Goal: Information Seeking & Learning: Learn about a topic

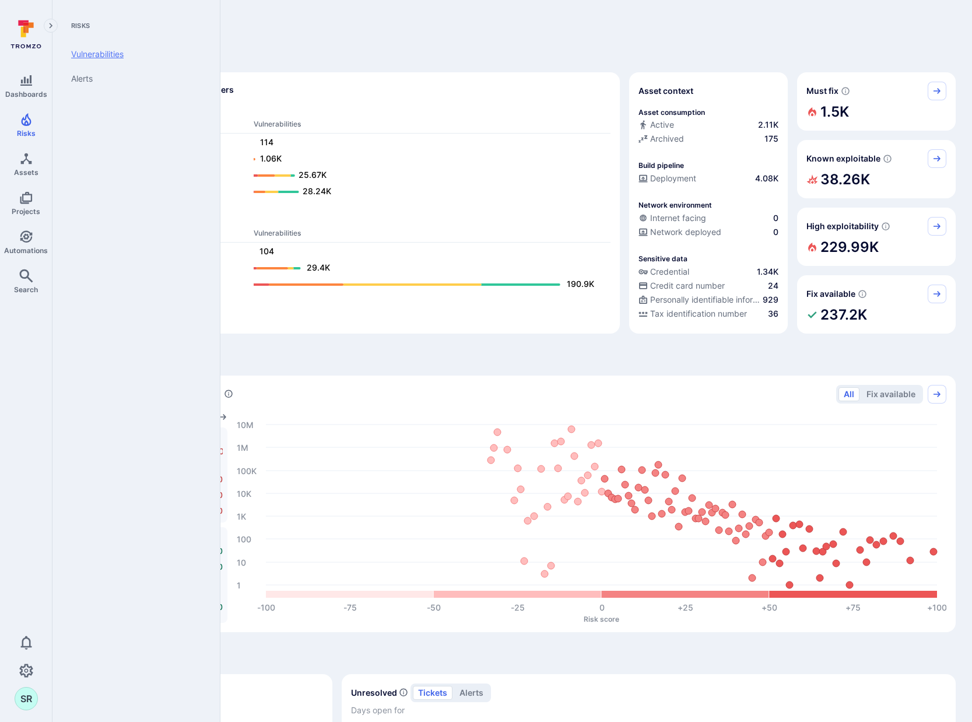
click at [96, 55] on link "Vulnerabilities" at bounding box center [134, 54] width 144 height 24
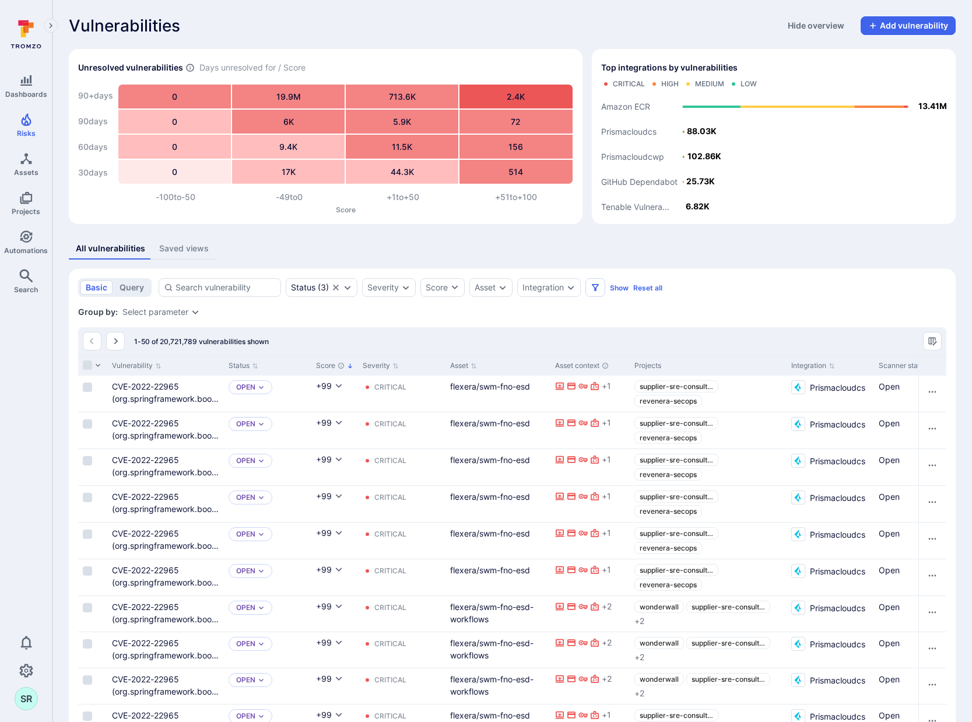
click at [489, 28] on div "Vulnerabilities Hide overview Add vulnerability" at bounding box center [512, 25] width 887 height 19
click at [474, 30] on div "Vulnerabilities Hide overview Add vulnerability" at bounding box center [512, 25] width 887 height 19
click at [540, 287] on div "Integration" at bounding box center [543, 287] width 41 height 9
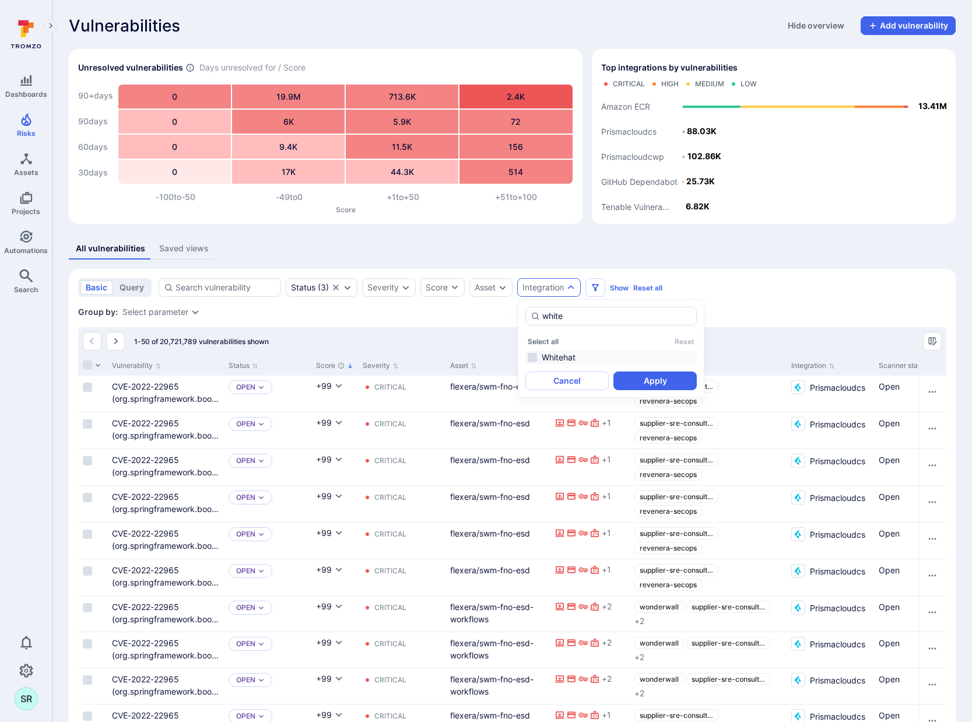
click at [529, 356] on li "Whitehat" at bounding box center [611, 358] width 171 height 14
type input "white"
click at [640, 378] on button "Apply" at bounding box center [655, 381] width 83 height 19
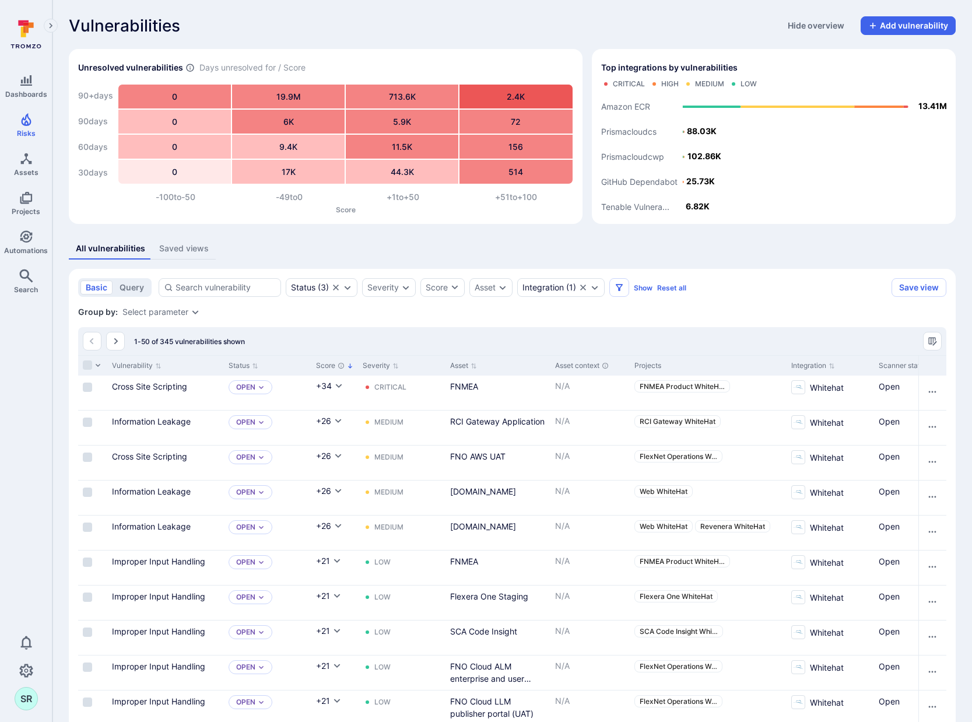
click at [446, 253] on div "All vulnerabilities Saved views" at bounding box center [512, 249] width 887 height 22
click at [396, 288] on div "Severity" at bounding box center [382, 287] width 31 height 9
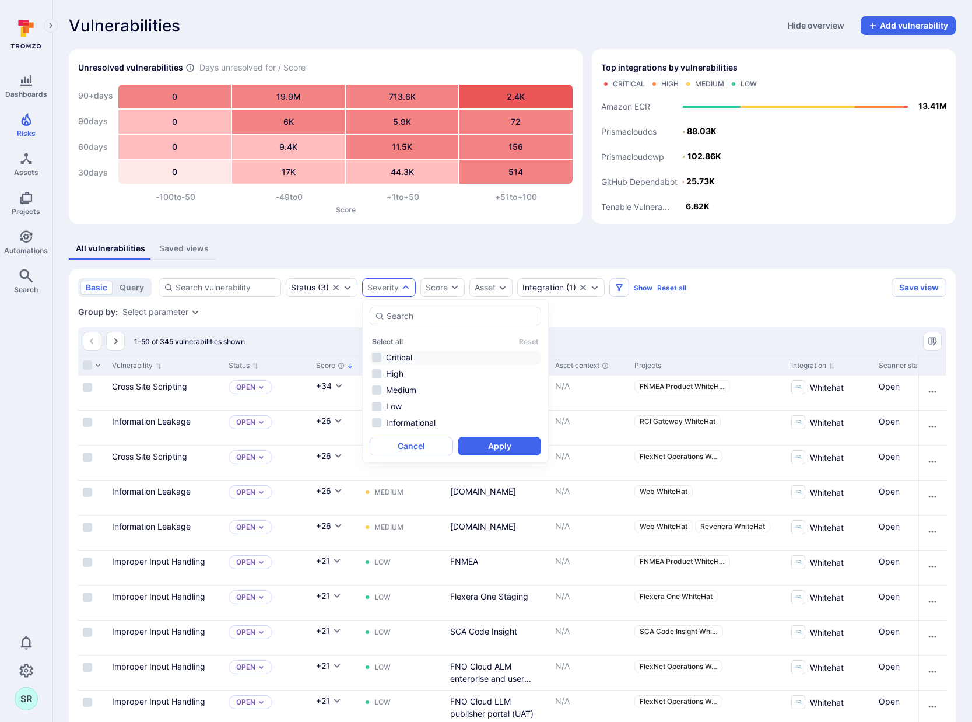
click at [381, 355] on li "Critical" at bounding box center [455, 358] width 171 height 14
click at [374, 372] on li "High" at bounding box center [455, 374] width 171 height 14
click at [514, 449] on button "Apply" at bounding box center [499, 446] width 83 height 19
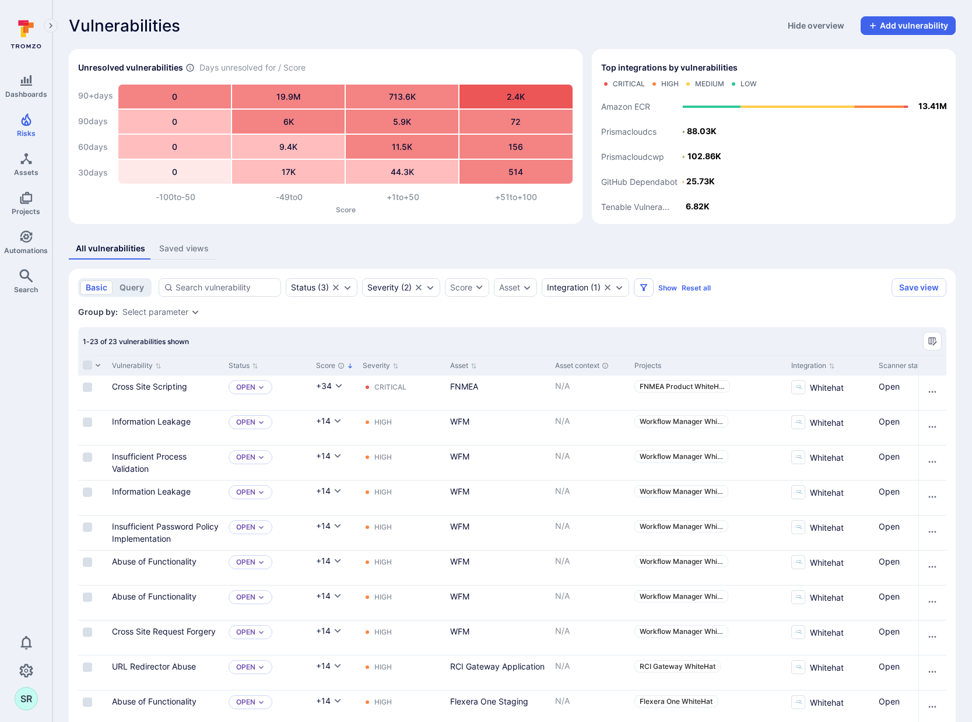
click at [395, 338] on div "1-23 of 23 vulnerabilities shown" at bounding box center [512, 341] width 868 height 28
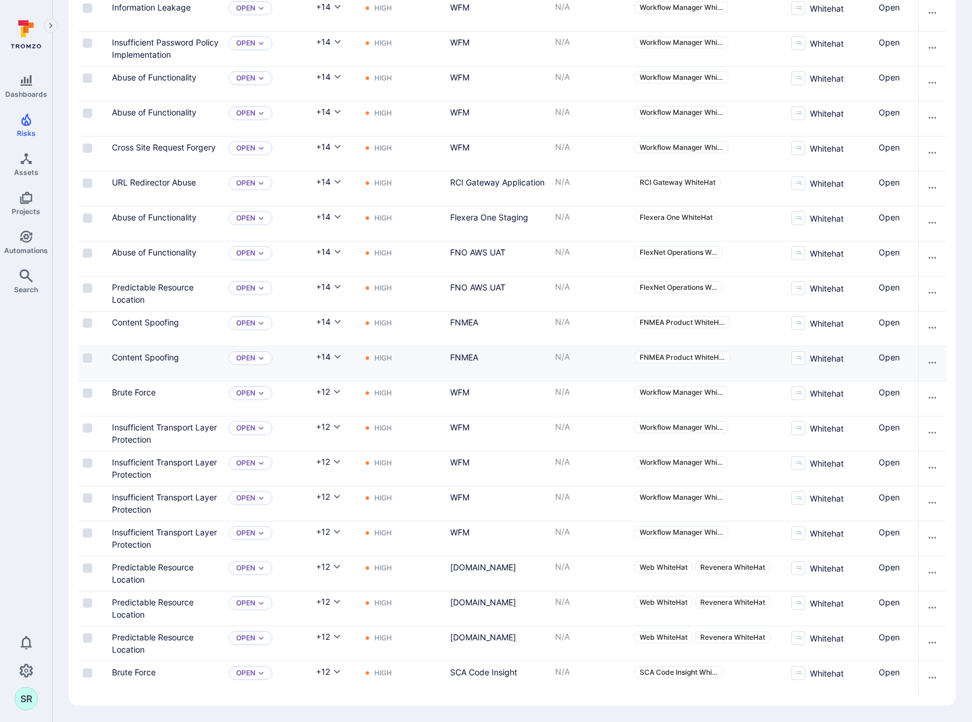
scroll to position [491, 0]
click at [654, 493] on span "Workflow Manager Whi …" at bounding box center [681, 497] width 83 height 9
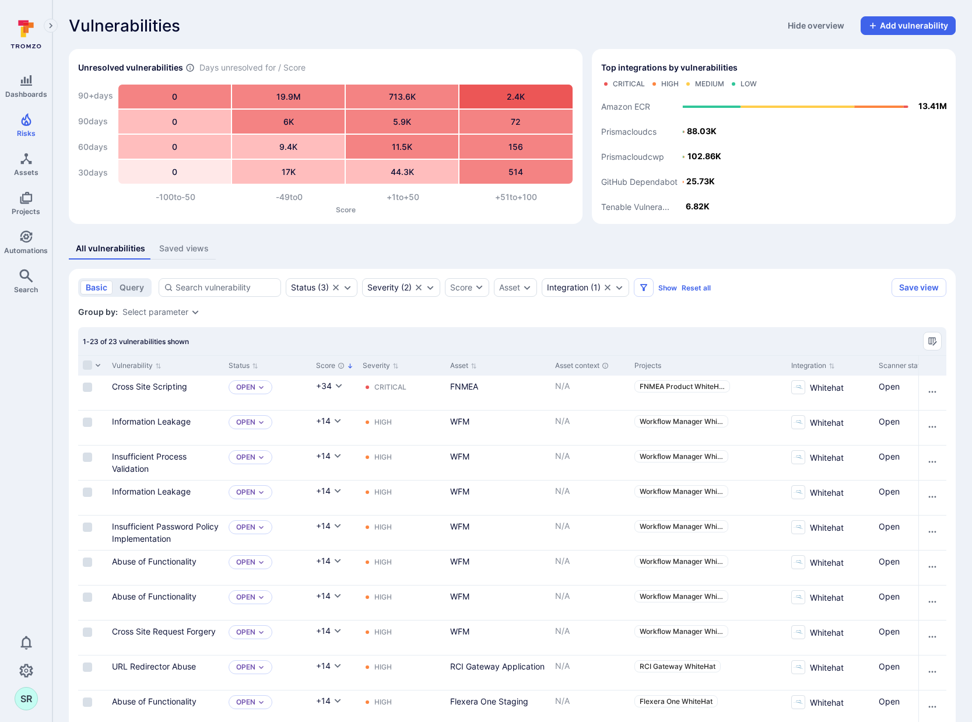
click at [418, 259] on div "All vulnerabilities Saved views" at bounding box center [512, 249] width 887 height 22
click at [574, 283] on div "Integration" at bounding box center [567, 287] width 41 height 9
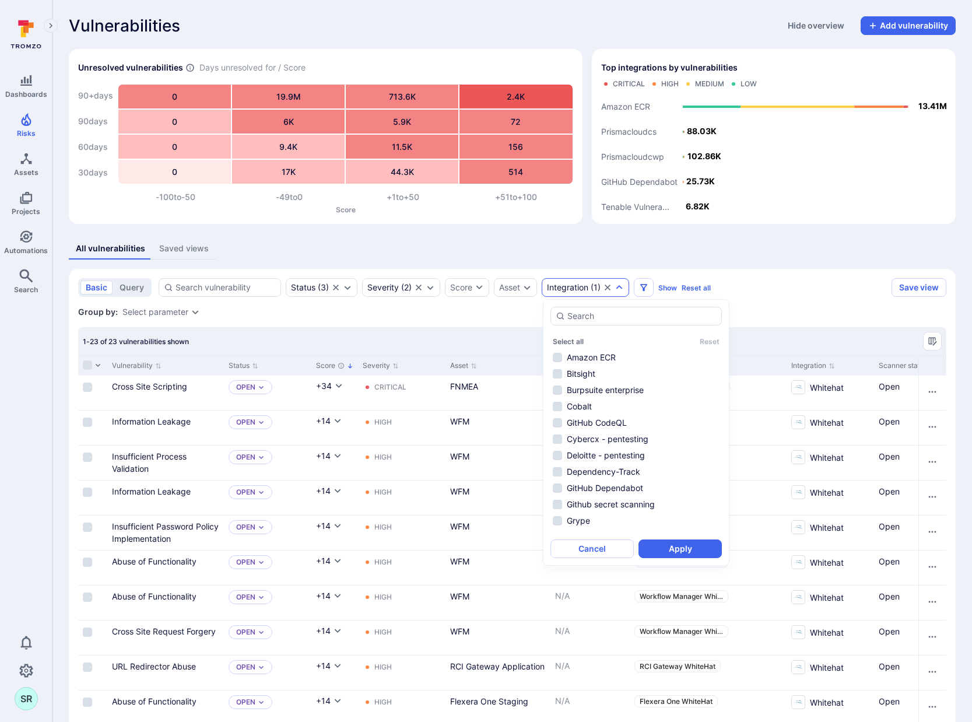
scroll to position [175, 0]
click at [561, 530] on li "Whitehat" at bounding box center [636, 526] width 171 height 14
click at [325, 285] on div "Status ( 3 )" at bounding box center [310, 287] width 38 height 9
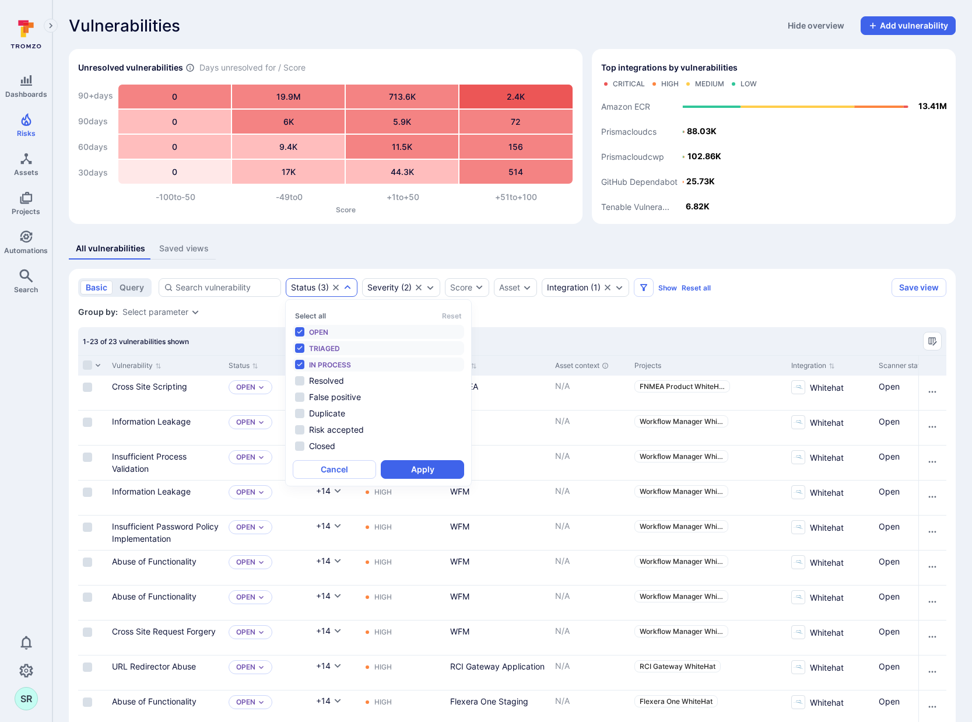
scroll to position [9, 0]
click at [324, 286] on div "Status ( 3 )" at bounding box center [310, 287] width 38 height 9
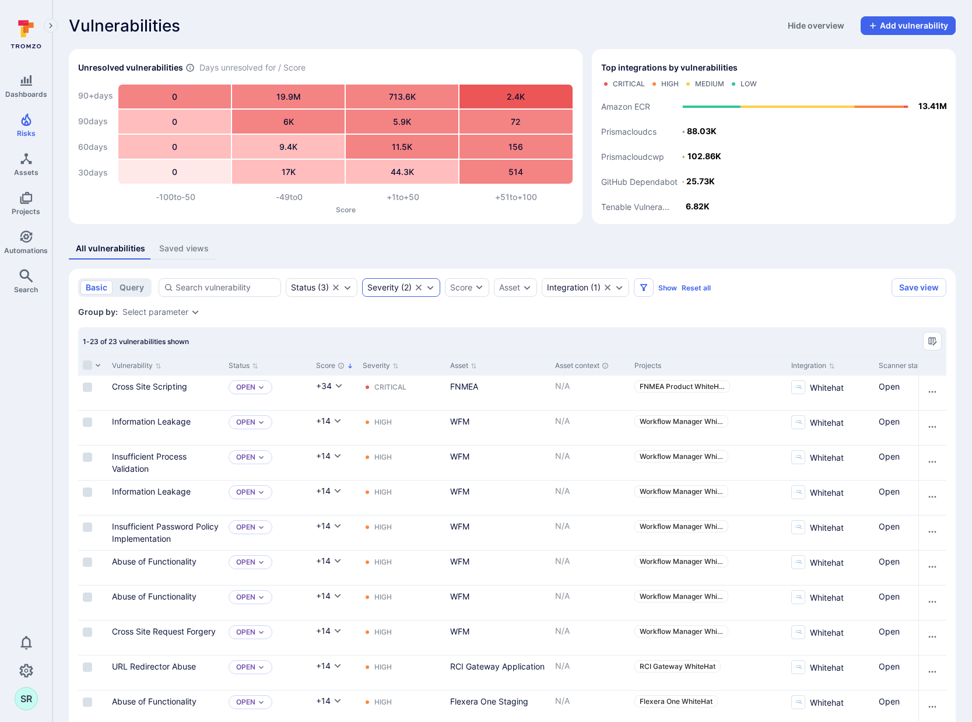
click at [404, 288] on div "Severity ( 2 )" at bounding box center [389, 287] width 44 height 9
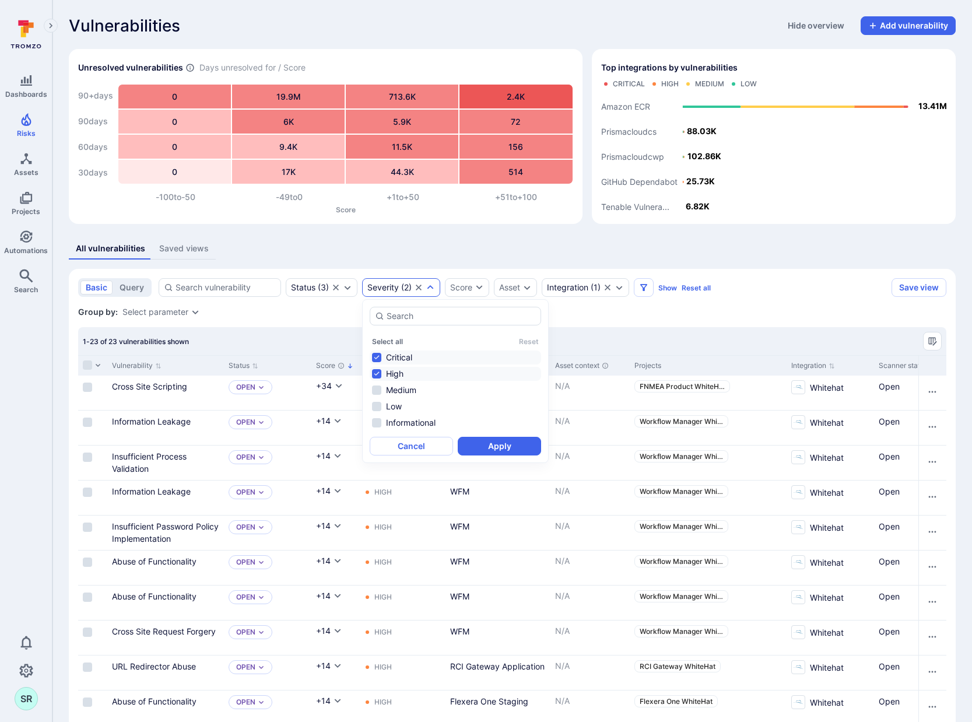
click at [381, 360] on li "Critical" at bounding box center [455, 358] width 171 height 14
click at [380, 374] on li "High" at bounding box center [455, 374] width 171 height 14
click at [447, 251] on div "All vulnerabilities Saved views" at bounding box center [512, 249] width 887 height 22
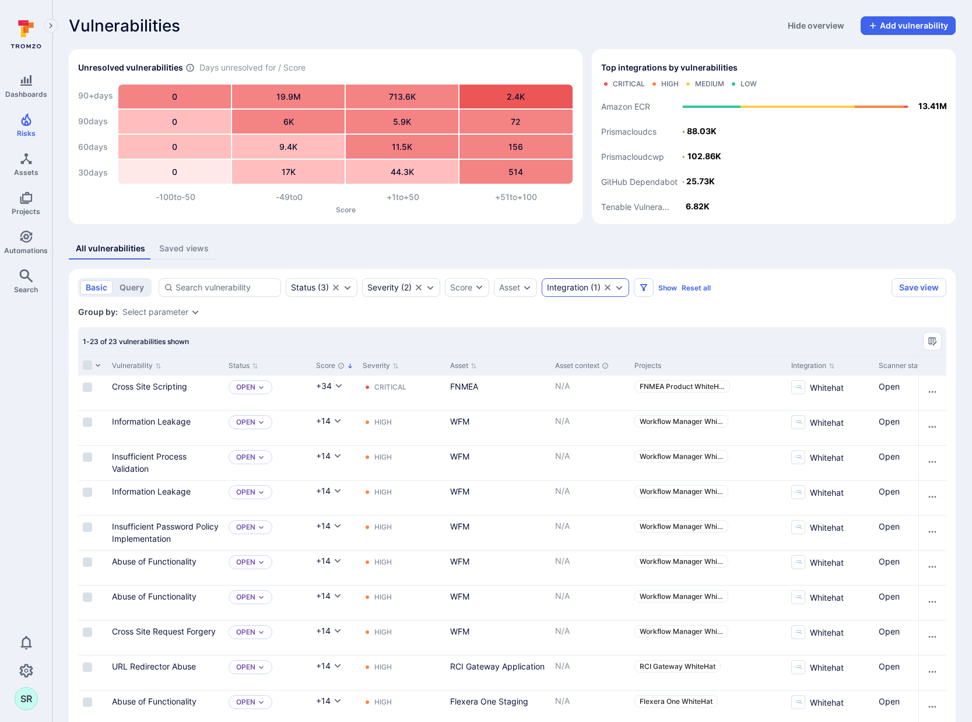
click at [564, 289] on div "Integration" at bounding box center [567, 287] width 41 height 9
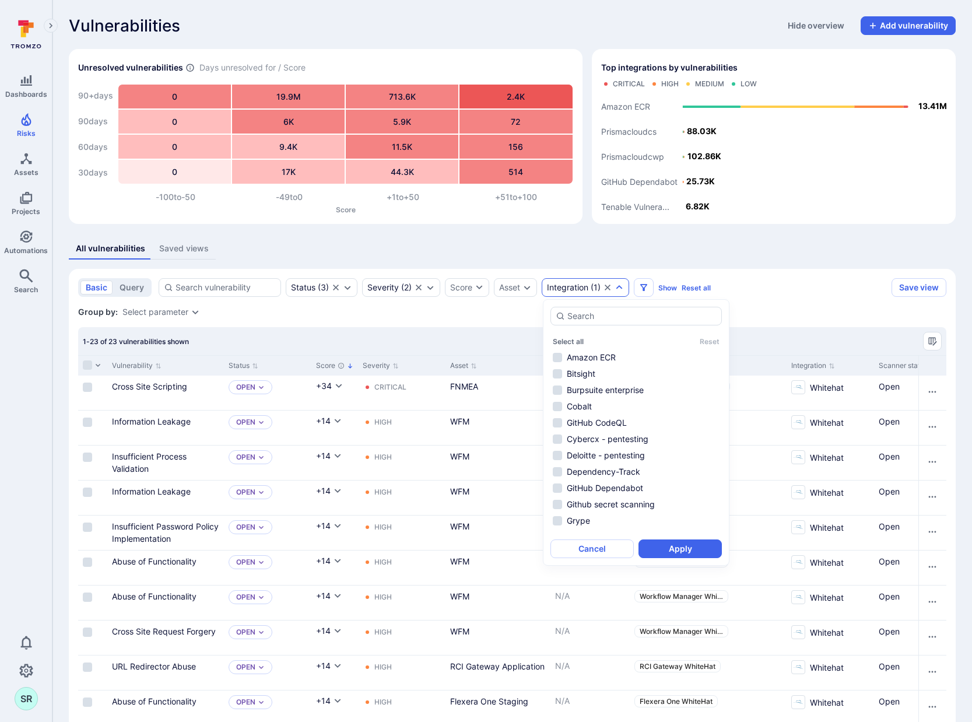
scroll to position [175, 0]
click at [560, 523] on li "Whitehat" at bounding box center [636, 526] width 171 height 14
click at [628, 320] on input "autocomplete options" at bounding box center [641, 316] width 149 height 12
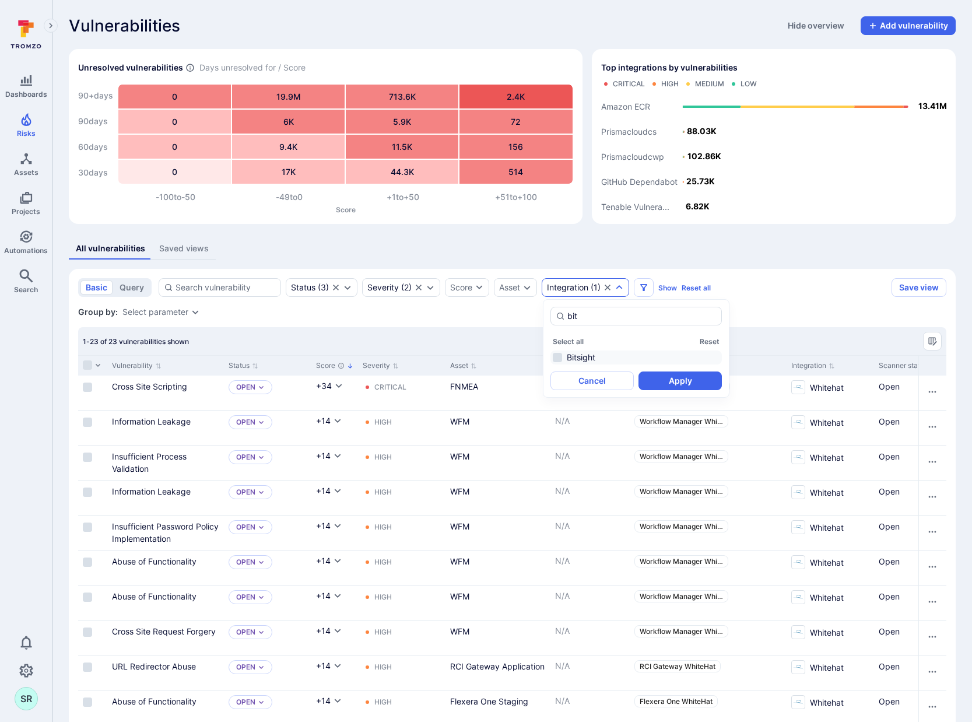
click at [581, 355] on li "Bitsight" at bounding box center [636, 358] width 171 height 14
type input "bit"
click at [655, 379] on button "Apply" at bounding box center [680, 381] width 83 height 19
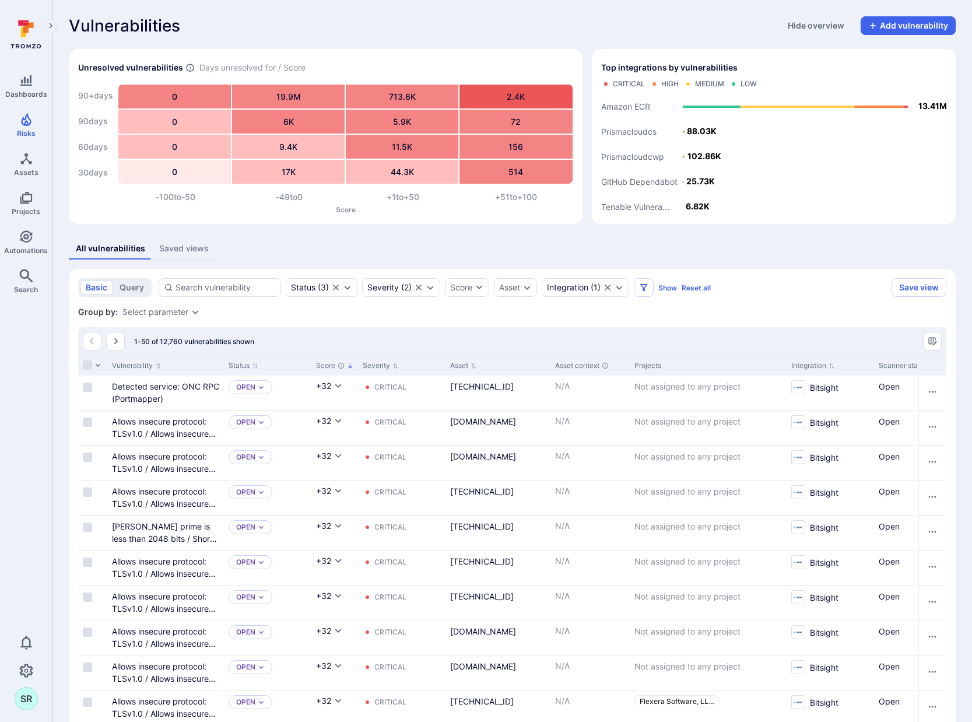
click at [410, 247] on div "All vulnerabilities Saved views" at bounding box center [512, 249] width 887 height 22
click at [397, 253] on div "All vulnerabilities Saved views" at bounding box center [512, 249] width 887 height 22
click at [496, 384] on link "52.33.124.206" at bounding box center [482, 386] width 64 height 10
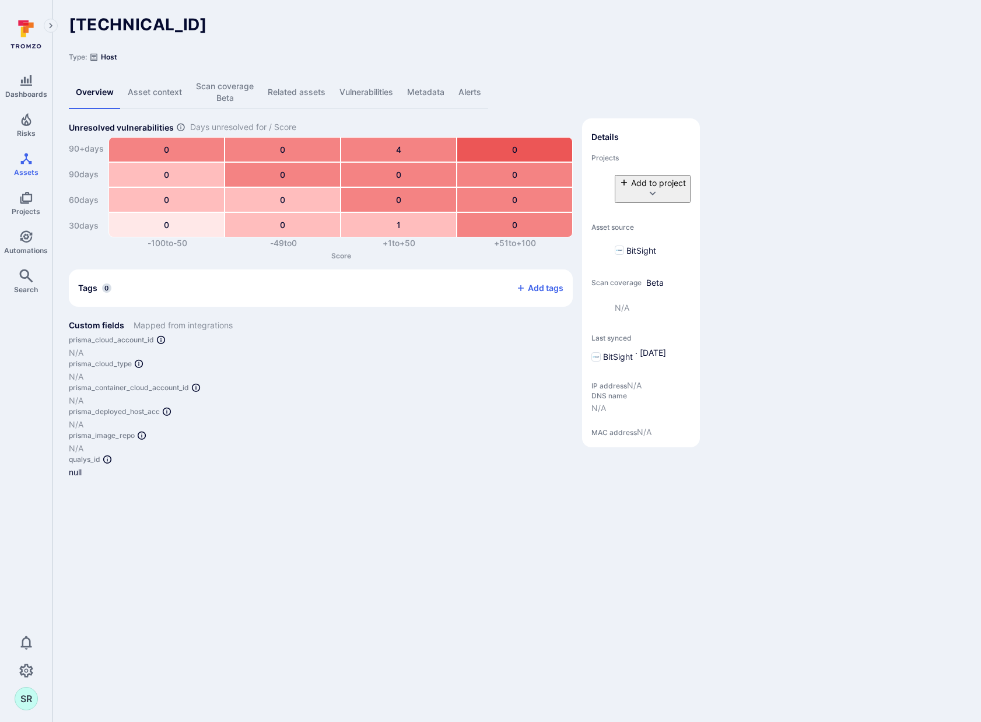
click at [398, 88] on link "Vulnerabilities" at bounding box center [366, 92] width 68 height 33
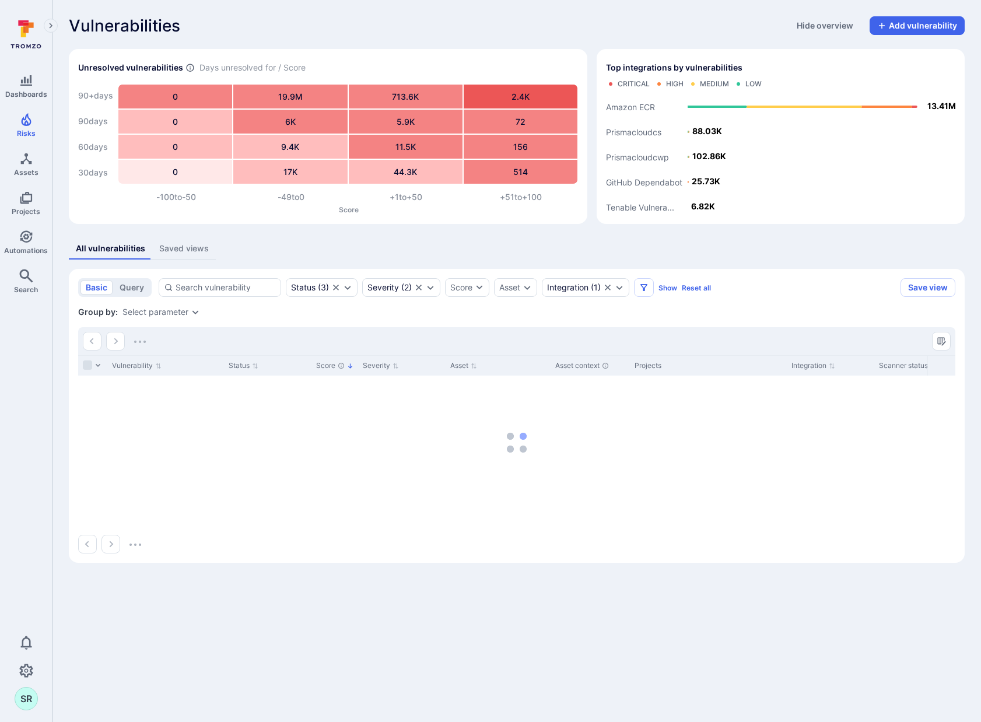
click at [531, 28] on div "Vulnerabilities Hide overview Add vulnerability" at bounding box center [517, 25] width 896 height 19
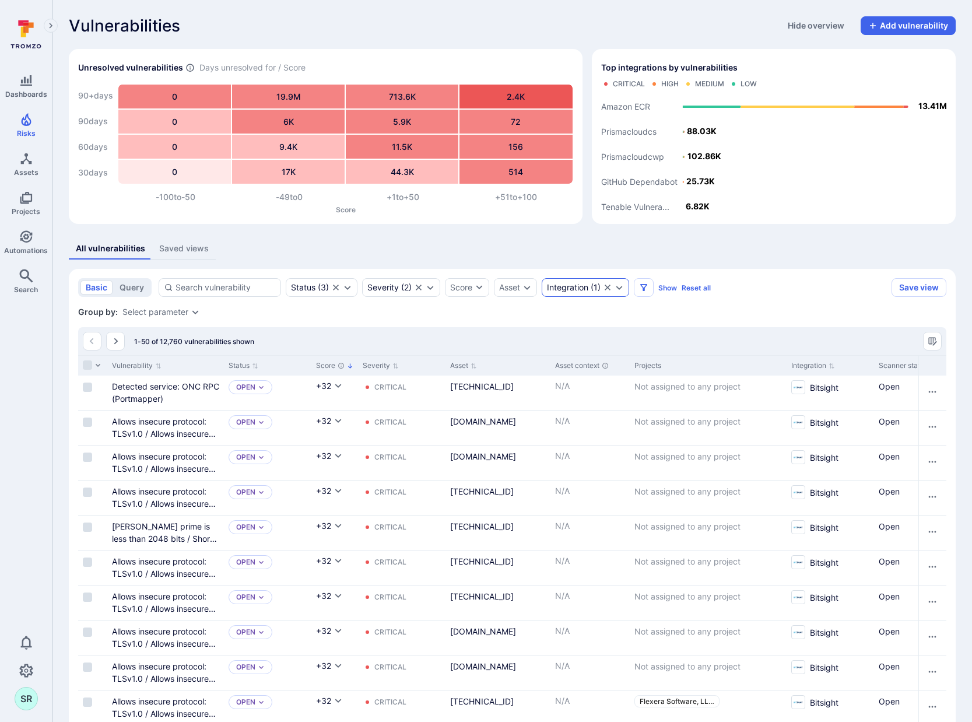
click at [622, 293] on div "Integration ( 1 )" at bounding box center [585, 287] width 87 height 19
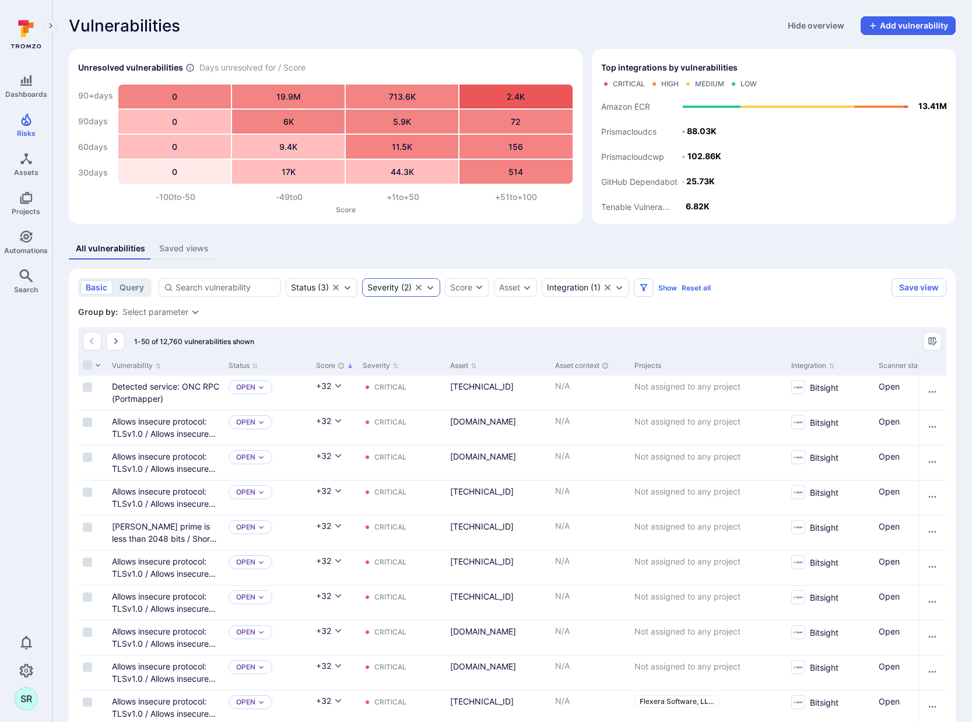
click at [418, 288] on icon "Clear selection" at bounding box center [419, 288] width 6 height 6
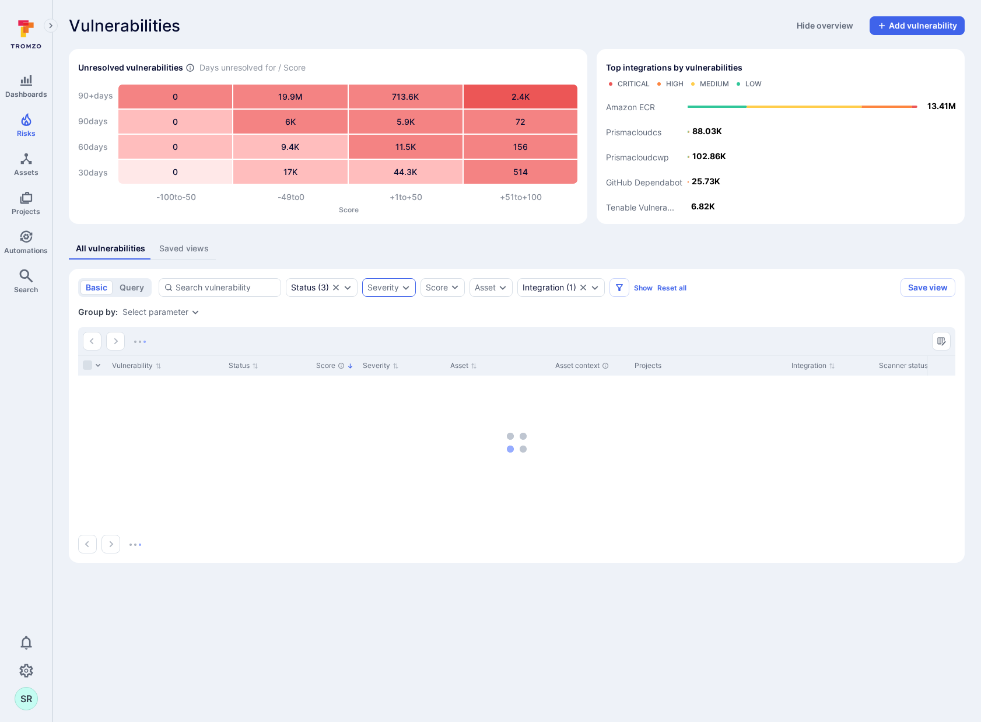
click at [440, 257] on div "All vulnerabilities Saved views" at bounding box center [517, 249] width 896 height 22
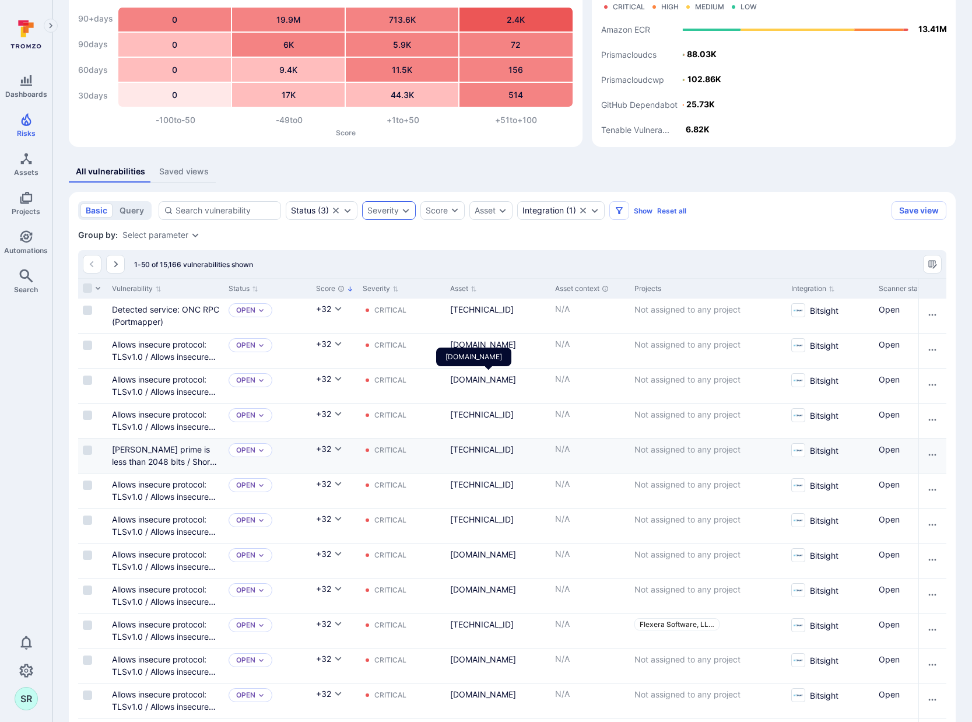
scroll to position [128, 0]
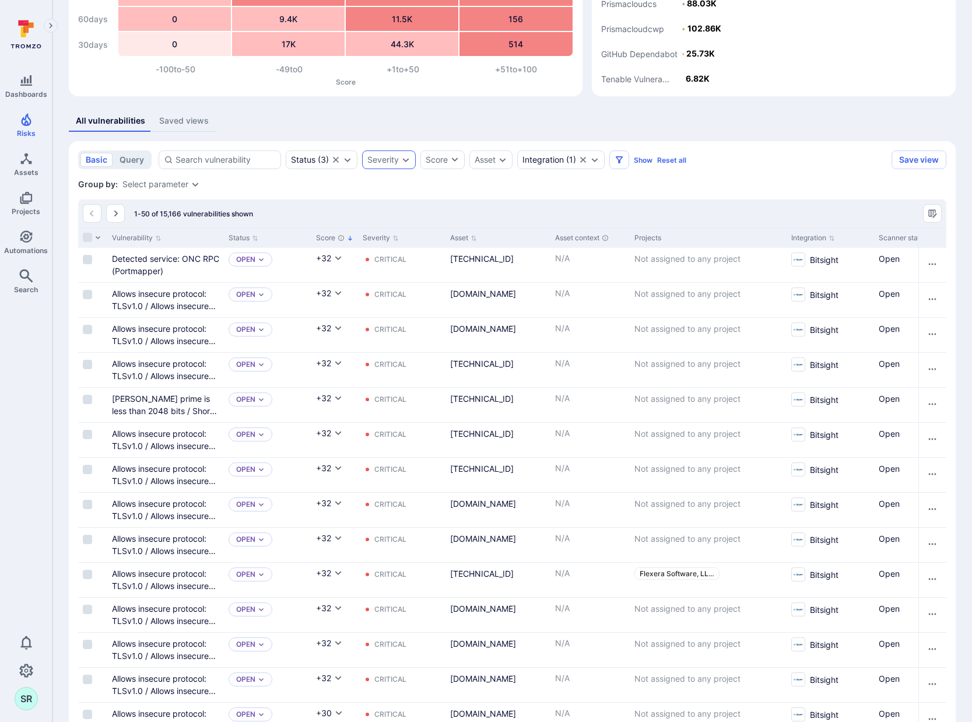
click at [534, 188] on div "Group by: Select parameter" at bounding box center [512, 184] width 868 height 12
